Goal: Entertainment & Leisure: Browse casually

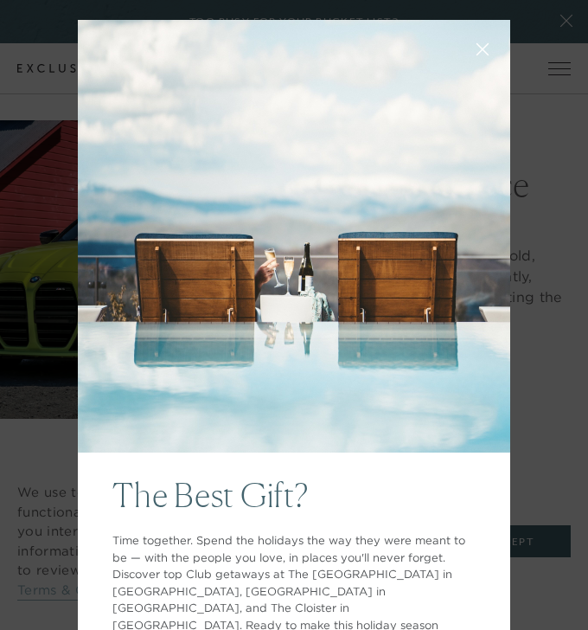
click at [69, 284] on div "The Best Gift? Time together. Spend the holidays the way they were meant to be …" at bounding box center [294, 315] width 588 height 630
click at [480, 43] on icon at bounding box center [483, 49] width 13 height 13
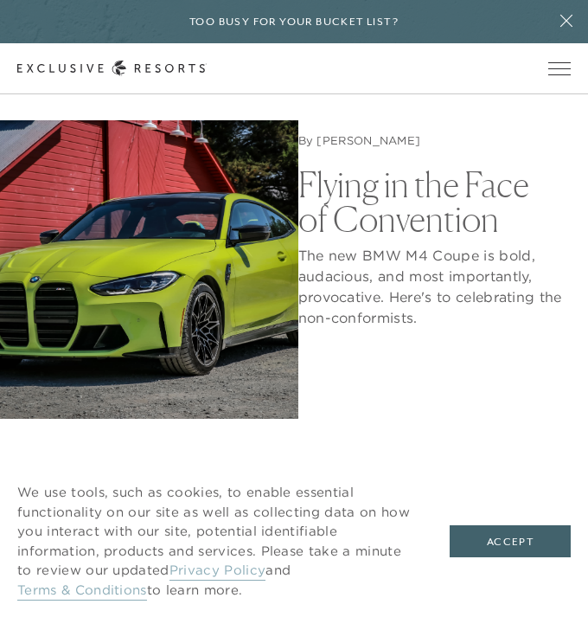
click at [144, 278] on img at bounding box center [149, 269] width 298 height 298
click at [477, 30] on div "Too busy for your bucket list?" at bounding box center [294, 21] width 588 height 43
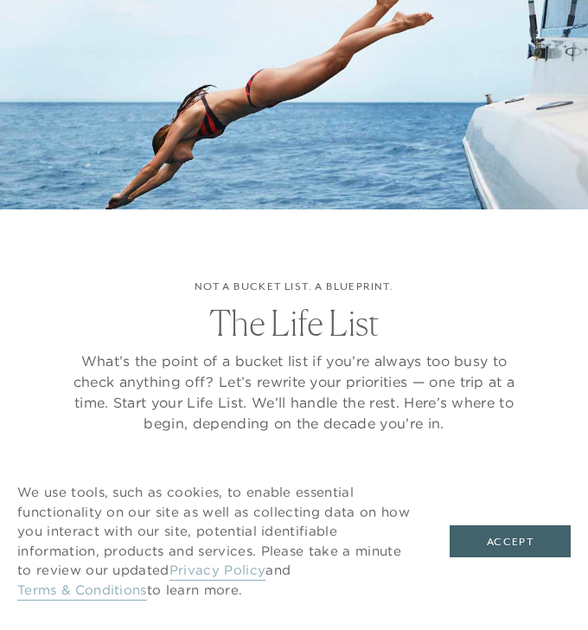
scroll to position [701, 0]
click at [527, 542] on button "Accept" at bounding box center [510, 541] width 121 height 33
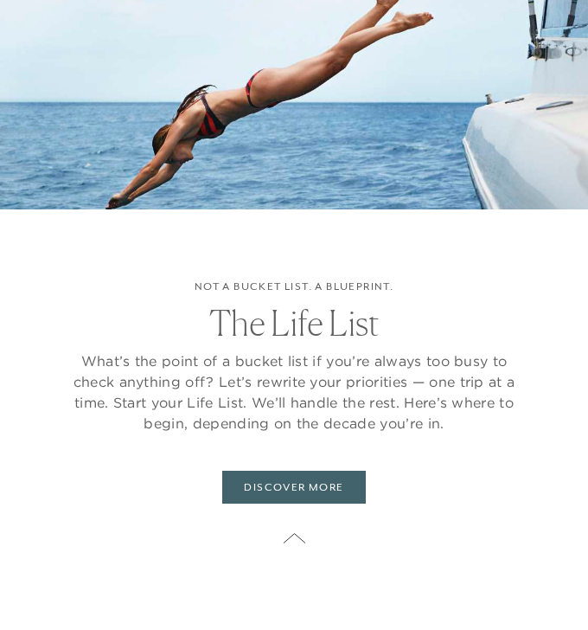
click at [520, 545] on button "Accept" at bounding box center [510, 541] width 121 height 33
click at [566, 21] on img at bounding box center [294, 105] width 588 height 588
click at [283, 547] on button at bounding box center [293, 538] width 43 height 43
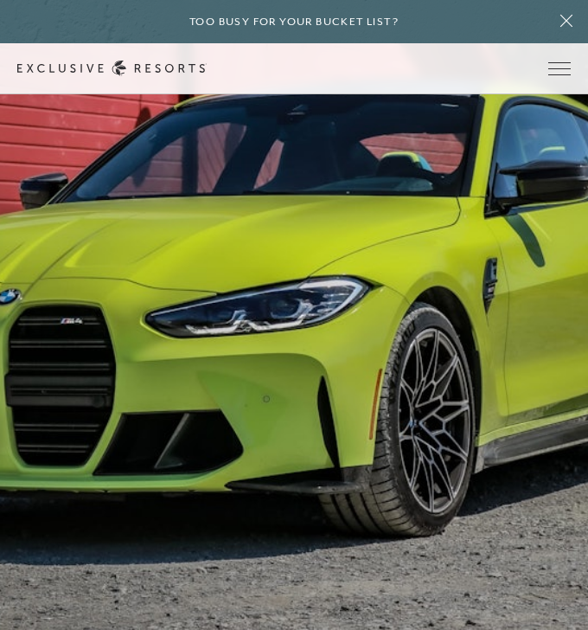
scroll to position [765, 0]
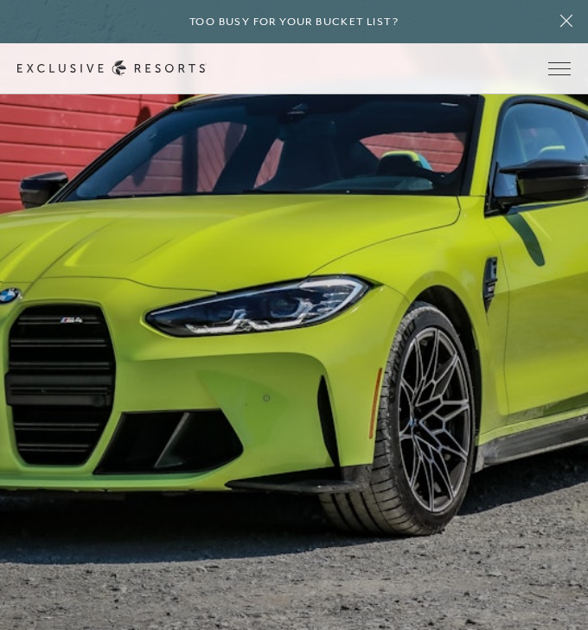
click at [277, 522] on div at bounding box center [294, 315] width 588 height 630
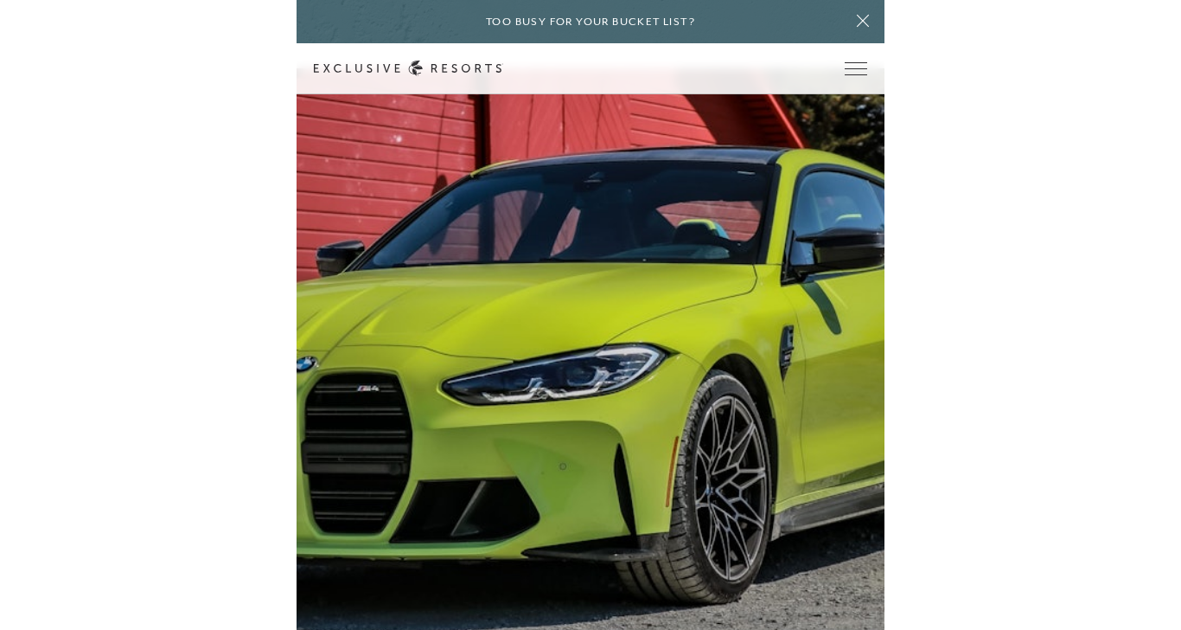
scroll to position [698, 0]
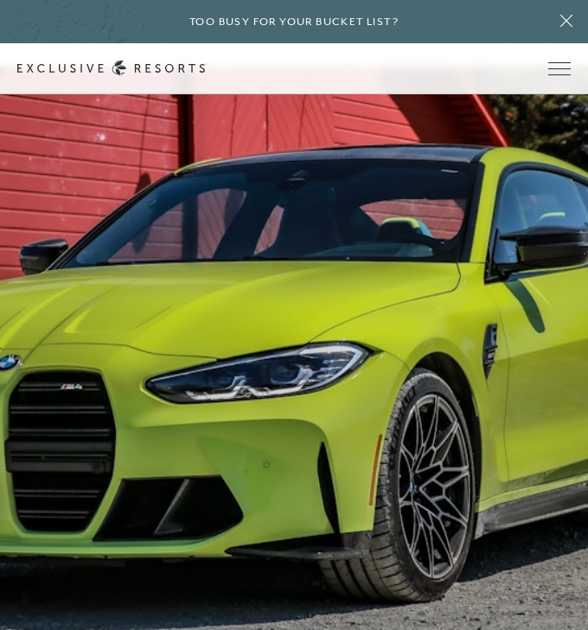
click at [447, 295] on div at bounding box center [294, 382] width 588 height 630
click at [564, 16] on icon at bounding box center [566, 21] width 33 height 14
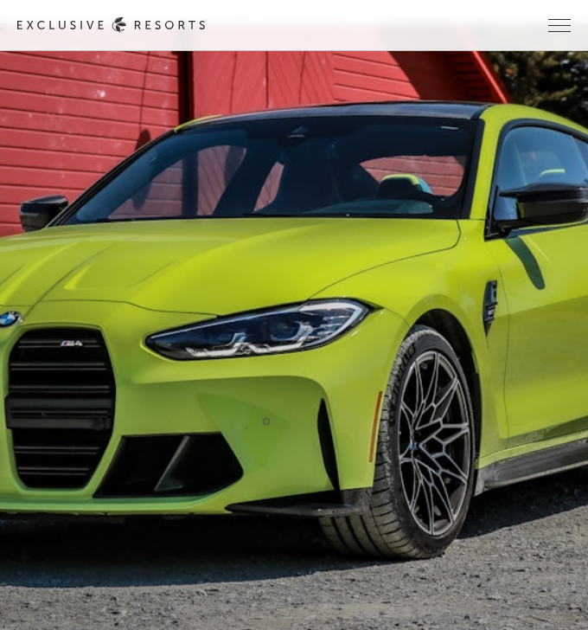
click at [455, 295] on div at bounding box center [294, 338] width 588 height 630
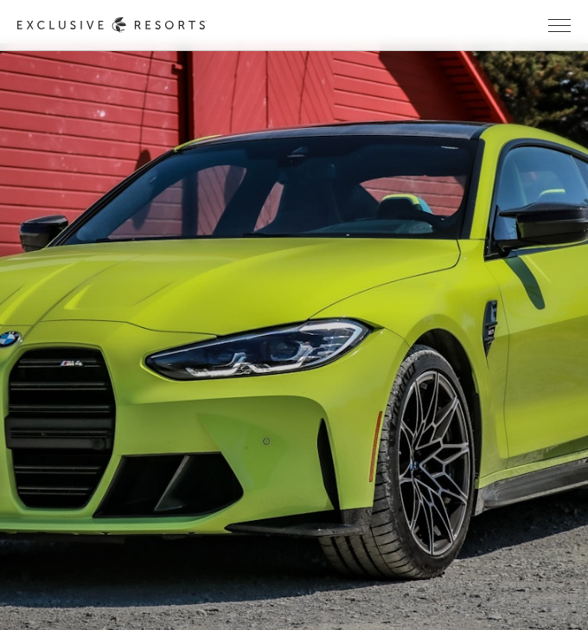
scroll to position [668, 0]
